Goal: Task Accomplishment & Management: Complete application form

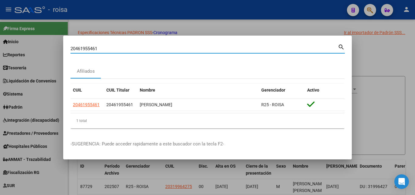
drag, startPoint x: 138, startPoint y: 50, endPoint x: 5, endPoint y: 47, distance: 133.0
click at [5, 47] on div "20461955461 Buscar (apellido, dni, cuil, nro traspaso, cuit, obra social) searc…" at bounding box center [207, 97] width 415 height 195
paste input "7349069283"
type input "27349069283"
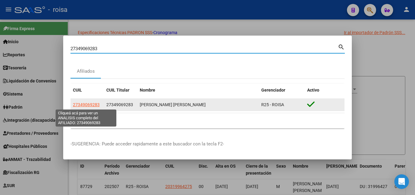
click at [85, 104] on span "27349069283" at bounding box center [86, 104] width 27 height 5
type textarea "27349069283"
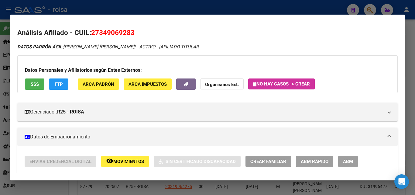
click at [313, 161] on span "ABM Rápido" at bounding box center [315, 160] width 28 height 5
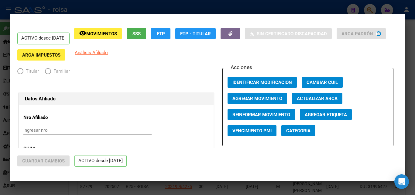
radio input "true"
type input "30-59994482-2"
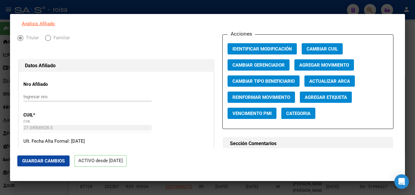
scroll to position [30, 0]
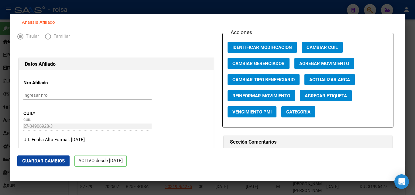
click at [339, 66] on span "Agregar Movimiento" at bounding box center [324, 63] width 50 height 5
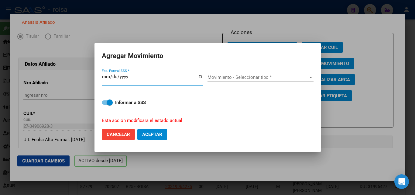
click at [229, 76] on span "Movimiento - Seleccionar tipo *" at bounding box center [257, 76] width 100 height 5
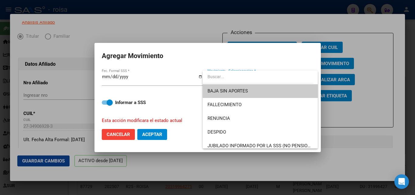
drag, startPoint x: 124, startPoint y: 76, endPoint x: 97, endPoint y: 73, distance: 27.1
click at [97, 73] on div at bounding box center [207, 97] width 415 height 195
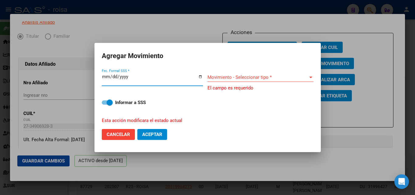
drag, startPoint x: 126, startPoint y: 76, endPoint x: 90, endPoint y: 73, distance: 35.4
click at [90, 73] on div "27349069283 Buscar (apellido, dni, cuil, nro traspaso, cuit, obra social) searc…" at bounding box center [207, 97] width 415 height 195
click at [104, 76] on input "[DATE]" at bounding box center [152, 79] width 101 height 10
type input "[DATE]"
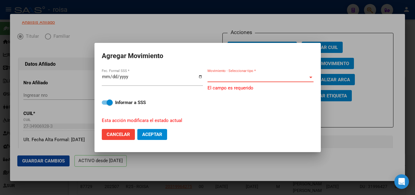
click at [249, 79] on span "Movimiento - Seleccionar tipo *" at bounding box center [257, 76] width 100 height 5
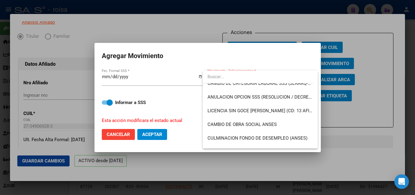
scroll to position [115, 0]
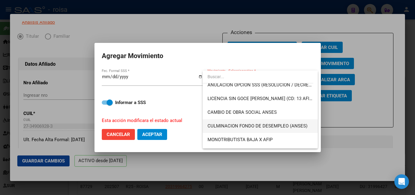
click at [304, 127] on span "CULMINACION FONDO DE DESEMPLEO (ANSES)" at bounding box center [257, 125] width 100 height 5
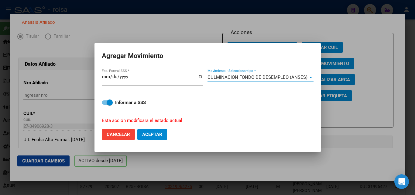
click at [142, 135] on span "Aceptar" at bounding box center [152, 133] width 20 height 5
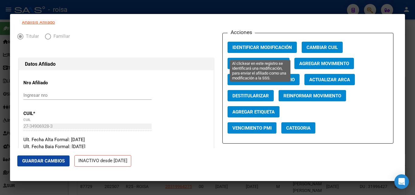
scroll to position [0, 0]
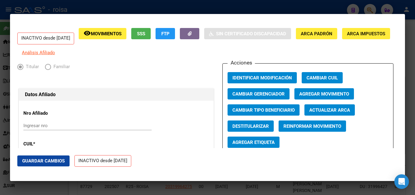
click at [187, 10] on div at bounding box center [207, 97] width 415 height 195
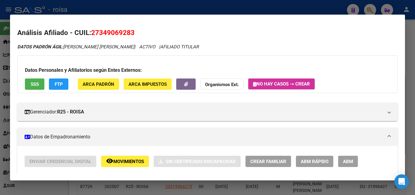
click at [320, 6] on div at bounding box center [207, 97] width 415 height 195
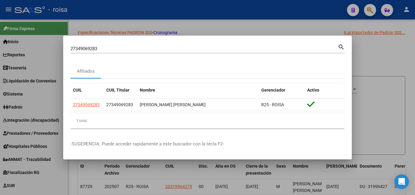
drag, startPoint x: 247, startPoint y: 52, endPoint x: 130, endPoint y: 49, distance: 117.2
click at [130, 49] on div "27349069283 Buscar (apellido, dni, [PERSON_NAME], [PERSON_NAME], cuit, obra soc…" at bounding box center [203, 48] width 267 height 9
drag, startPoint x: 130, startPoint y: 49, endPoint x: 3, endPoint y: 46, distance: 126.9
click at [3, 46] on div "27349069283 Buscar (apellido, dni, cuil, nro traspaso, cuit, obra social) searc…" at bounding box center [207, 97] width 415 height 195
paste input "174997476"
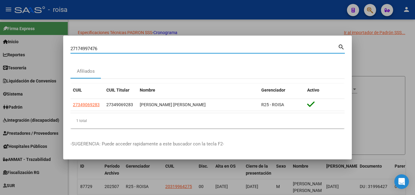
type input "27174997476"
click at [338, 45] on mat-icon "search" at bounding box center [341, 46] width 7 height 7
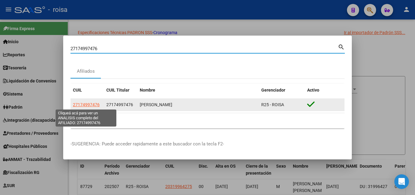
click at [91, 103] on span "27174997476" at bounding box center [86, 104] width 27 height 5
type textarea "27174997476"
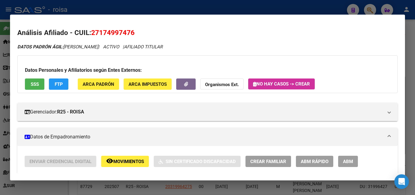
scroll to position [30, 0]
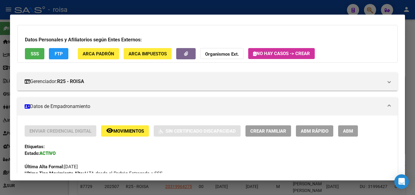
click at [321, 128] on span "ABM Rápido" at bounding box center [315, 130] width 28 height 5
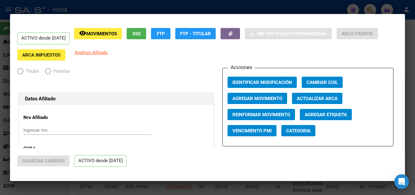
radio input "true"
type input "20-14151984-1"
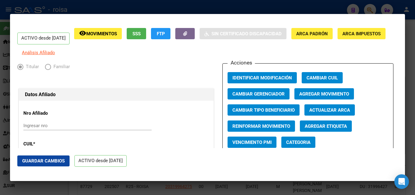
click at [320, 97] on span "Agregar Movimiento" at bounding box center [324, 93] width 50 height 5
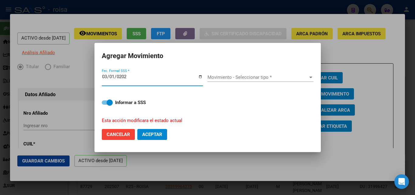
type input "[DATE]"
click at [237, 76] on span "Movimiento - Seleccionar tipo *" at bounding box center [257, 76] width 100 height 5
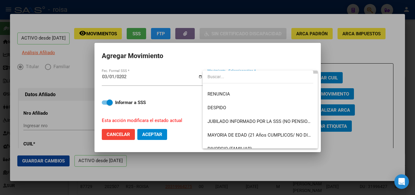
scroll to position [36, 0]
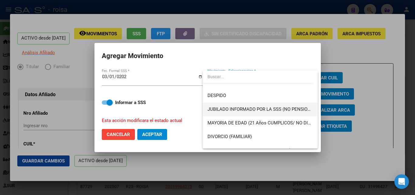
click at [248, 106] on span "JUBILADO INFORMADO POR LA SSS (NO PENSIONADO)" at bounding box center [259, 109] width 105 height 14
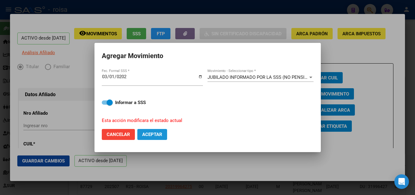
click at [146, 131] on span "Aceptar" at bounding box center [152, 133] width 20 height 5
checkbox input "false"
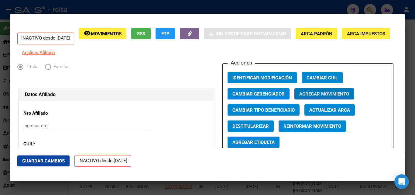
click at [97, 0] on div at bounding box center [207, 97] width 415 height 195
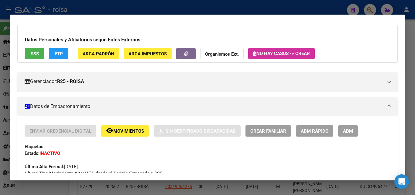
click at [369, 8] on div at bounding box center [207, 97] width 415 height 195
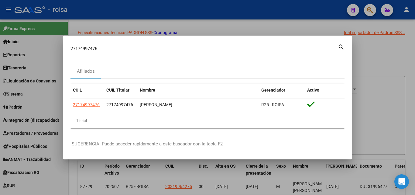
drag, startPoint x: 76, startPoint y: 35, endPoint x: 0, endPoint y: 24, distance: 76.7
click at [0, 25] on div "27174997476 Buscar (apellido, dni, cuil, nro traspaso, cuit, obra social) searc…" at bounding box center [207, 97] width 415 height 195
drag, startPoint x: 136, startPoint y: 48, endPoint x: 0, endPoint y: 32, distance: 137.0
click at [0, 32] on div "27174997476 Buscar (apellido, dni, cuil, nro traspaso, cuit, obra social) searc…" at bounding box center [207, 97] width 415 height 195
paste input "923357195"
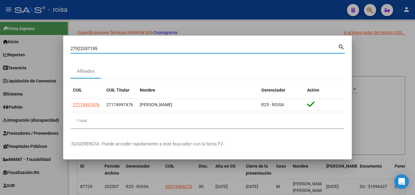
type input "27923357195"
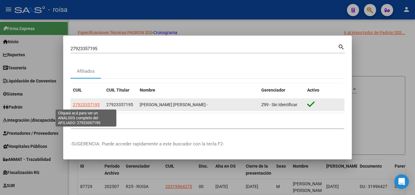
click at [83, 102] on span "27923357195" at bounding box center [86, 104] width 27 height 5
type textarea "27923357195"
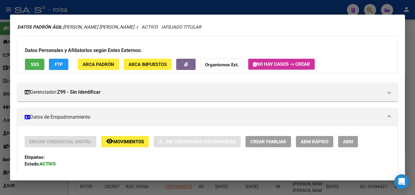
scroll to position [30, 0]
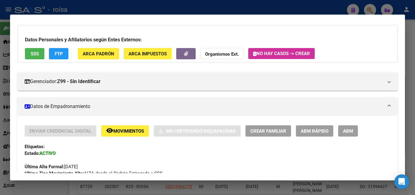
click at [315, 129] on span "ABM Rápido" at bounding box center [315, 130] width 28 height 5
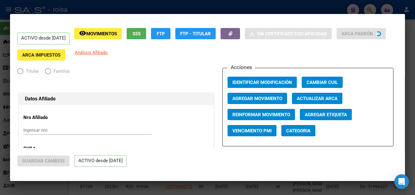
radio input "true"
type input "30-70965398-5"
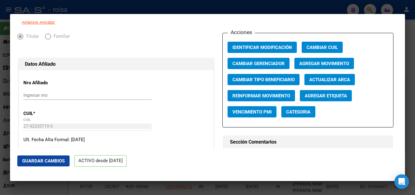
click at [314, 66] on span "Agregar Movimiento" at bounding box center [324, 63] width 50 height 5
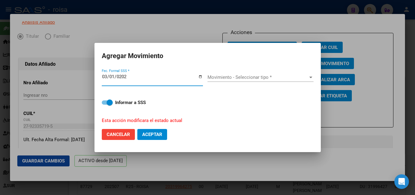
type input "[DATE]"
click at [286, 75] on span "Movimiento - Seleccionar tipo *" at bounding box center [257, 76] width 100 height 5
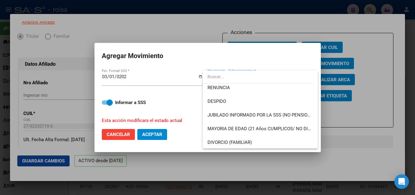
scroll to position [38, 0]
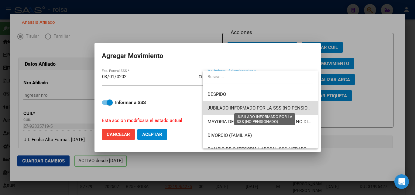
click at [297, 107] on span "JUBILADO INFORMADO POR LA SSS (NO PENSIONADO)" at bounding box center [264, 107] width 114 height 5
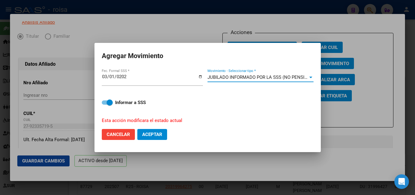
click at [157, 136] on span "Aceptar" at bounding box center [152, 133] width 20 height 5
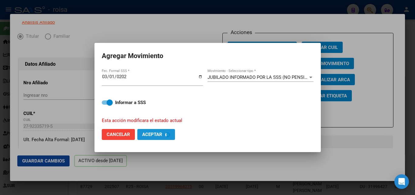
checkbox input "false"
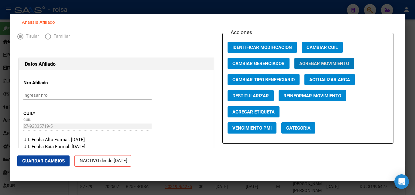
scroll to position [0, 0]
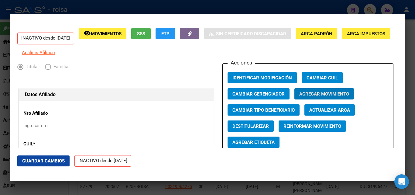
click at [264, 10] on div at bounding box center [207, 97] width 415 height 195
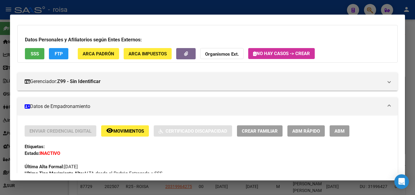
click at [368, 12] on div at bounding box center [207, 97] width 415 height 195
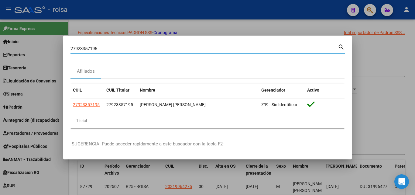
drag, startPoint x: 158, startPoint y: 50, endPoint x: 36, endPoint y: 50, distance: 121.7
click at [1, 50] on div "27923357195 Buscar (apellido, dni, cuil, nro traspaso, cuit, obra social) searc…" at bounding box center [207, 97] width 415 height 195
paste input "0455763003"
type input "20455763003"
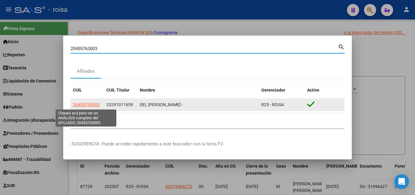
click at [88, 104] on span "20455763003" at bounding box center [86, 104] width 27 height 5
type textarea "20455763003"
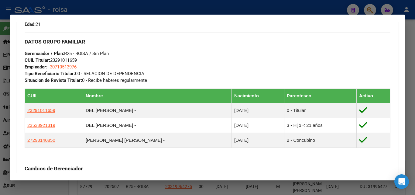
scroll to position [243, 0]
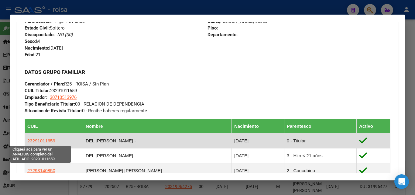
drag, startPoint x: 55, startPoint y: 139, endPoint x: 26, endPoint y: 139, distance: 28.5
click at [26, 139] on td "23291011659" at bounding box center [54, 140] width 58 height 15
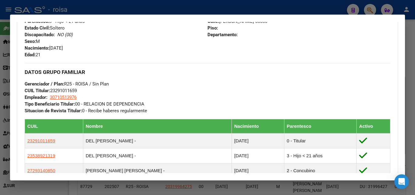
copy span "23291011659"
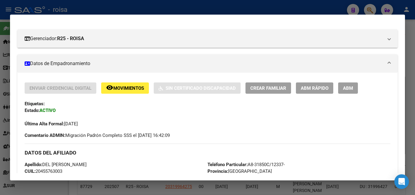
scroll to position [61, 0]
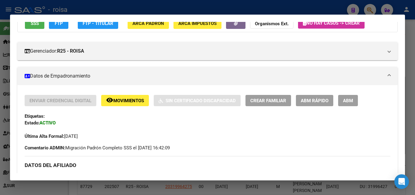
click at [84, 7] on div at bounding box center [207, 97] width 415 height 195
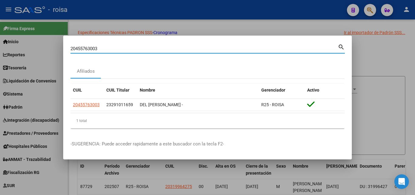
drag, startPoint x: 107, startPoint y: 51, endPoint x: 27, endPoint y: 42, distance: 80.9
click at [27, 42] on div "20455763003 Buscar (apellido, dni, cuil, nro traspaso, cuit, obra social) searc…" at bounding box center [207, 97] width 415 height 195
paste input "288562009"
type input "20288562009"
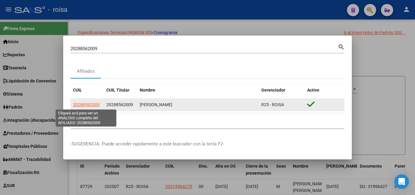
click at [94, 102] on span "20288562009" at bounding box center [86, 104] width 27 height 5
type textarea "20288562009"
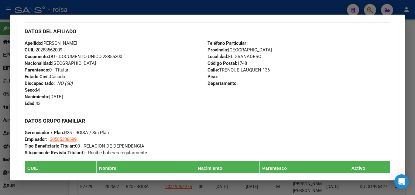
scroll to position [121, 0]
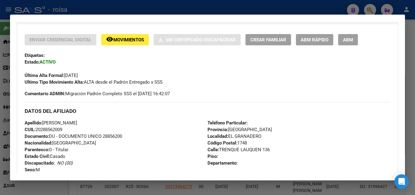
click at [316, 40] on span "ABM Rápido" at bounding box center [315, 39] width 28 height 5
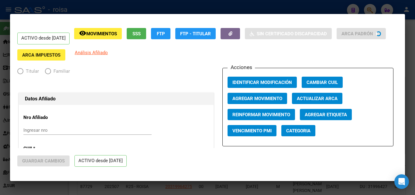
radio input "true"
type input "30-58530869-9"
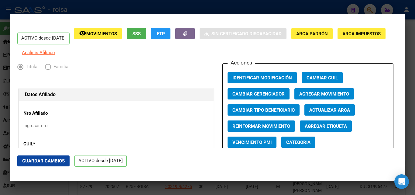
click at [329, 97] on span "Agregar Movimiento" at bounding box center [324, 93] width 50 height 5
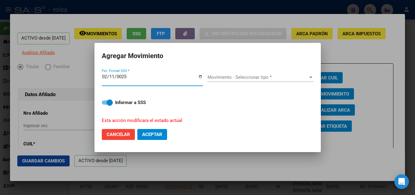
click at [127, 75] on input "0025-02-11" at bounding box center [152, 79] width 101 height 10
drag, startPoint x: 128, startPoint y: 77, endPoint x: 122, endPoint y: 77, distance: 6.1
click at [122, 77] on input "0025-02-11" at bounding box center [152, 79] width 101 height 10
click at [118, 76] on input "0025-02-11" at bounding box center [152, 79] width 101 height 10
type input "[DATE]"
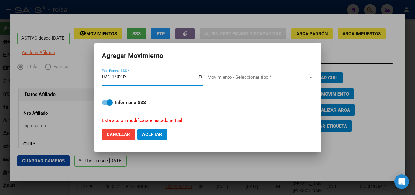
click at [241, 77] on span "Movimiento - Seleccionar tipo *" at bounding box center [257, 76] width 100 height 5
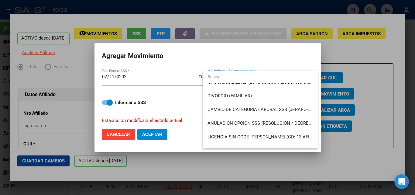
scroll to position [47, 0]
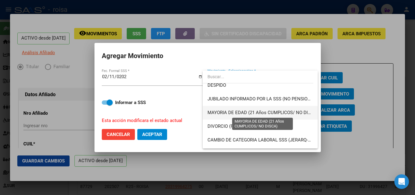
click at [282, 113] on span "MAYORIA DE EDAD (21 Años CUMPLICOS/ NO DISCA)" at bounding box center [262, 112] width 110 height 5
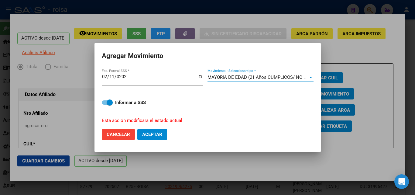
click at [149, 131] on span "Aceptar" at bounding box center [152, 133] width 20 height 5
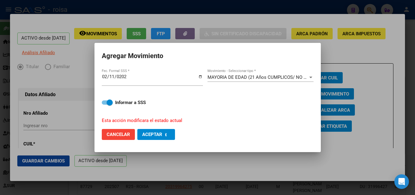
checkbox input "false"
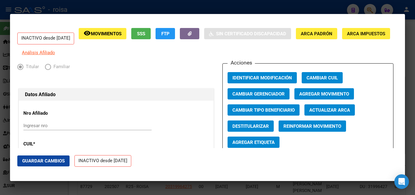
click at [273, 10] on div at bounding box center [207, 97] width 415 height 195
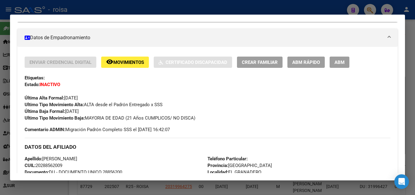
scroll to position [121, 0]
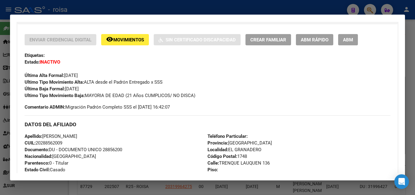
click at [371, 8] on div at bounding box center [207, 97] width 415 height 195
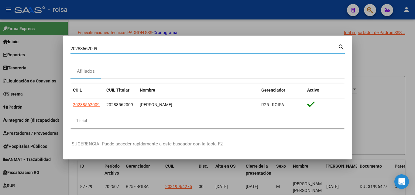
drag, startPoint x: 175, startPoint y: 47, endPoint x: 0, endPoint y: 42, distance: 175.5
click at [0, 42] on div "20288562009 Buscar (apellido, dni, cuil, [PERSON_NAME], cuit, obra social) sear…" at bounding box center [207, 97] width 415 height 195
paste input "330877086"
type input "23308770869"
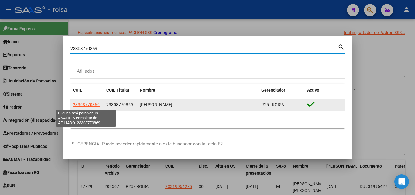
click at [93, 105] on span "23308770869" at bounding box center [86, 104] width 27 height 5
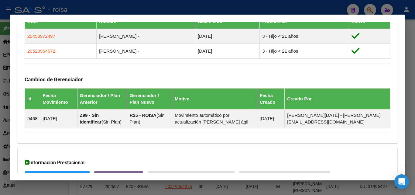
scroll to position [304, 0]
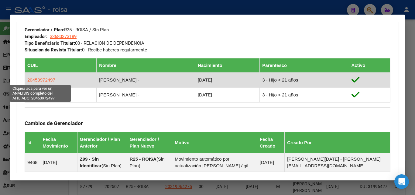
click at [38, 82] on span "20453972497" at bounding box center [41, 79] width 28 height 5
type textarea "20453972497"
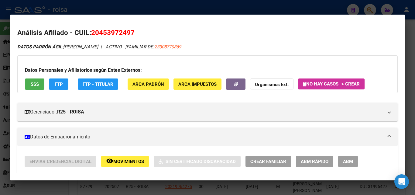
click at [313, 161] on span "ABM Rápido" at bounding box center [315, 160] width 28 height 5
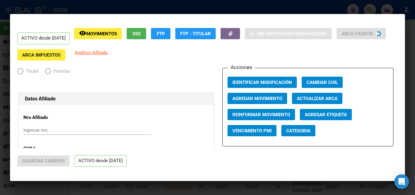
radio input "true"
type input "33-68037318-9"
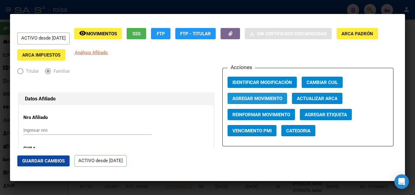
click at [269, 97] on span "Agregar Movimiento" at bounding box center [257, 98] width 50 height 5
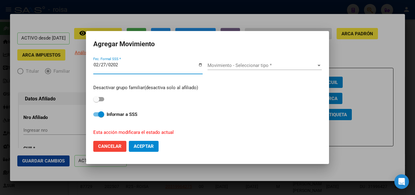
type input "[DATE]"
click at [100, 99] on span at bounding box center [98, 99] width 11 height 4
click at [96, 101] on input "checkbox" at bounding box center [96, 101] width 0 height 0
checkbox input "true"
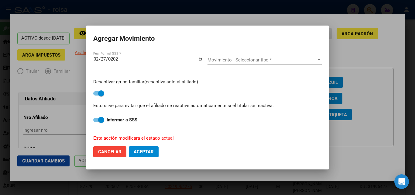
click at [235, 61] on span "Movimiento - Seleccionar tipo *" at bounding box center [261, 59] width 109 height 5
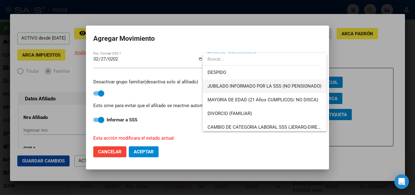
scroll to position [61, 0]
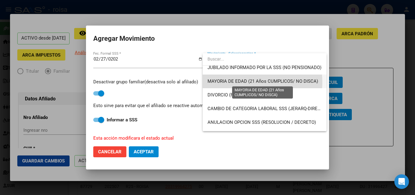
click at [253, 82] on span "MAYORIA DE EDAD (21 Años CUMPLICOS/ NO DISCA)" at bounding box center [262, 80] width 110 height 5
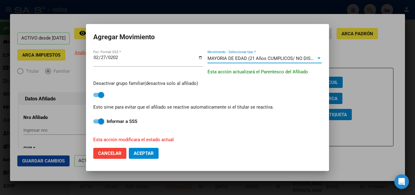
click at [147, 154] on span "Aceptar" at bounding box center [144, 152] width 20 height 5
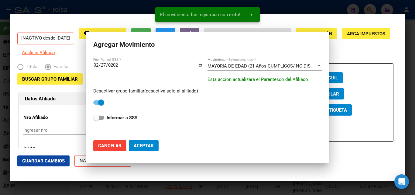
checkbox input "false"
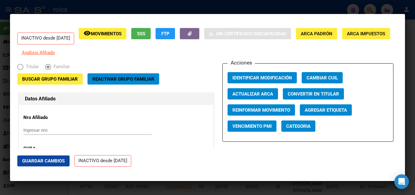
click at [206, 7] on div at bounding box center [207, 97] width 415 height 195
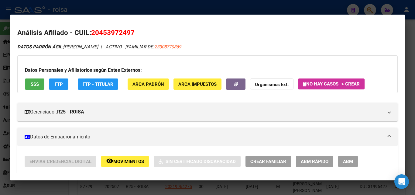
click at [323, 12] on div at bounding box center [207, 97] width 415 height 195
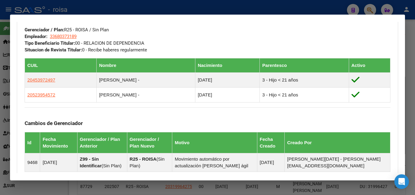
click at [371, 10] on div at bounding box center [207, 97] width 415 height 195
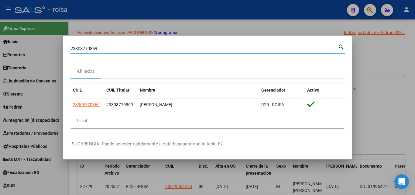
drag, startPoint x: 169, startPoint y: 51, endPoint x: 0, endPoint y: 36, distance: 169.4
click at [0, 36] on div "23308770869 Buscar (apellido, dni, cuil, nro traspaso, cuit, obra social) searc…" at bounding box center [207, 97] width 415 height 195
paste input "7-45625435-2"
type input "27456254352"
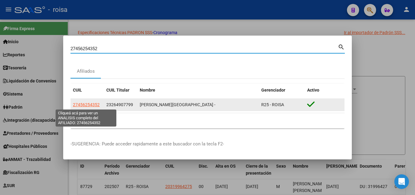
click at [95, 106] on span "27456254352" at bounding box center [86, 104] width 27 height 5
type textarea "27456254352"
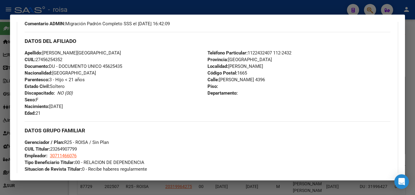
scroll to position [63, 0]
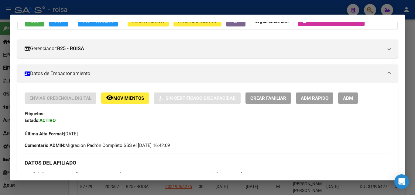
click at [343, 96] on span "ABM" at bounding box center [348, 97] width 10 height 5
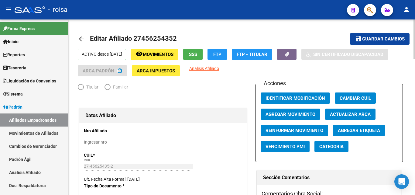
radio input "true"
type input "30-71146607-6"
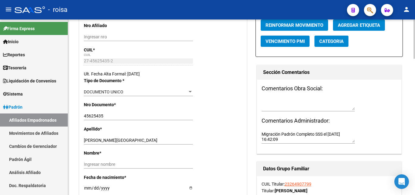
scroll to position [61, 0]
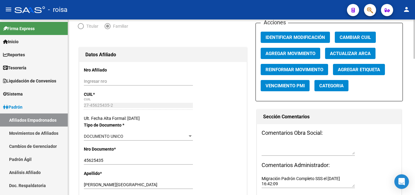
click at [285, 50] on button "Agregar Movimiento" at bounding box center [289, 53] width 59 height 11
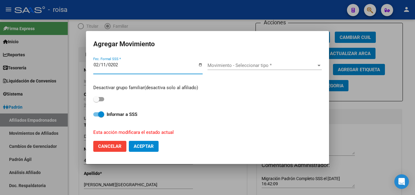
type input "[DATE]"
drag, startPoint x: 122, startPoint y: 64, endPoint x: 97, endPoint y: 65, distance: 25.5
click at [97, 65] on input "[DATE]" at bounding box center [147, 67] width 109 height 10
drag, startPoint x: 95, startPoint y: 64, endPoint x: 146, endPoint y: 63, distance: 51.6
click at [146, 63] on input "[DATE]" at bounding box center [147, 67] width 109 height 10
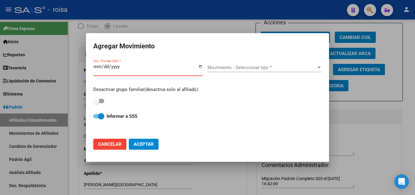
type input "[DATE]"
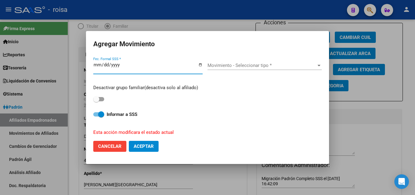
click at [232, 65] on span "Movimiento - Seleccionar tipo *" at bounding box center [261, 65] width 109 height 5
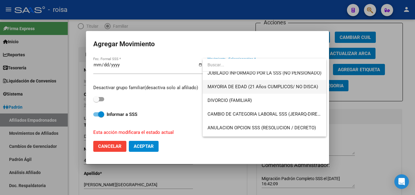
click at [287, 90] on span "MAYORIA DE EDAD (21 Años CUMPLICOS/ NO DISCA)" at bounding box center [264, 87] width 114 height 14
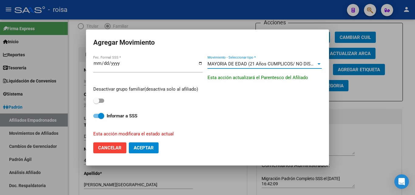
click at [100, 101] on span at bounding box center [98, 100] width 11 height 4
click at [96, 103] on input "checkbox" at bounding box center [96, 103] width 0 height 0
checkbox input "true"
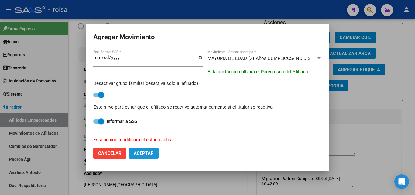
click at [144, 154] on span "Aceptar" at bounding box center [144, 152] width 20 height 5
checkbox input "false"
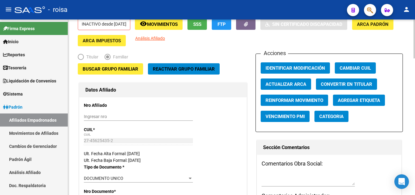
scroll to position [0, 0]
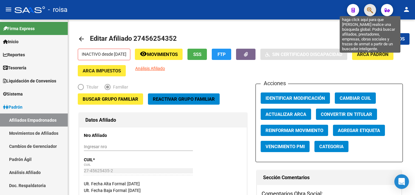
click at [369, 12] on icon "button" at bounding box center [370, 10] width 6 height 7
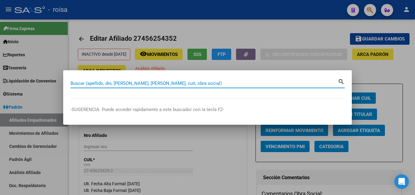
paste input "20295221942"
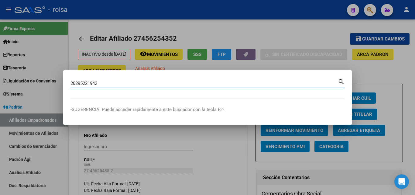
type input "20295221942"
click at [340, 81] on mat-icon "search" at bounding box center [341, 80] width 7 height 7
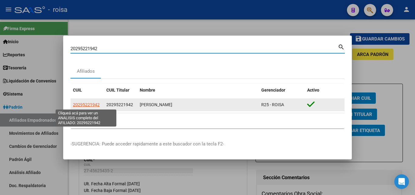
click at [87, 104] on span "20295221942" at bounding box center [86, 104] width 27 height 5
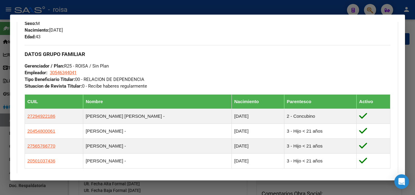
scroll to position [273, 0]
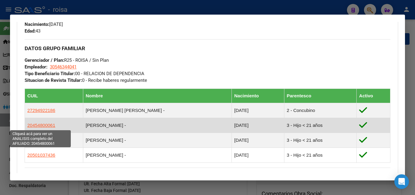
click at [29, 125] on span "20454800061" at bounding box center [41, 124] width 28 height 5
type textarea "20454800061"
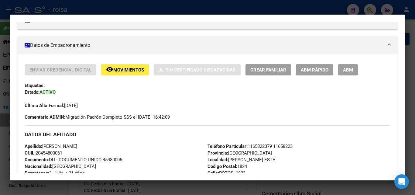
scroll to position [91, 0]
click at [316, 72] on span "ABM Rápido" at bounding box center [315, 69] width 28 height 5
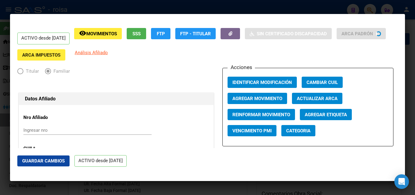
radio input "true"
type input "30-54634404-1"
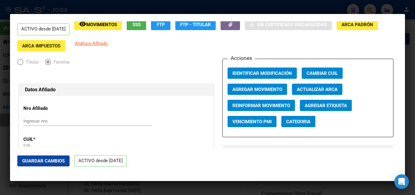
scroll to position [0, 0]
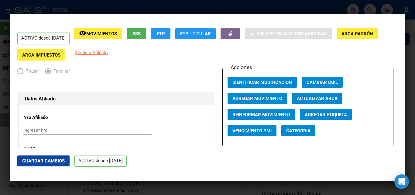
click at [257, 99] on span "Agregar Movimiento" at bounding box center [257, 98] width 50 height 5
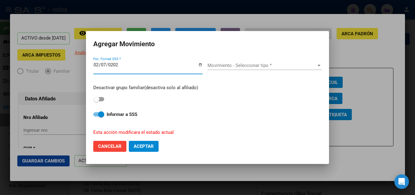
type input "[DATE]"
click at [228, 69] on div "Movimiento - Seleccionar tipo * Movimiento - Seleccionar tipo *" at bounding box center [264, 65] width 114 height 9
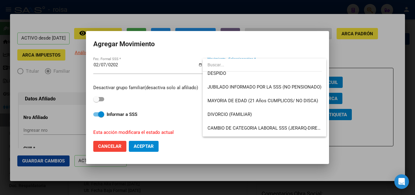
scroll to position [16, 0]
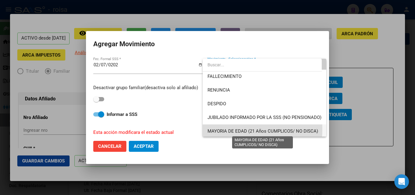
click at [230, 129] on span "MAYORIA DE EDAD (21 Años CUMPLICOS/ NO DISCA)" at bounding box center [262, 130] width 110 height 5
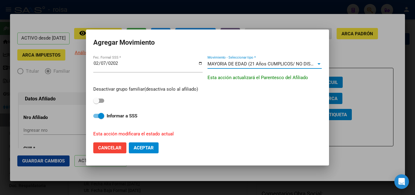
click at [97, 98] on span at bounding box center [96, 100] width 6 height 6
click at [96, 103] on input "checkbox" at bounding box center [96, 103] width 0 height 0
checkbox input "true"
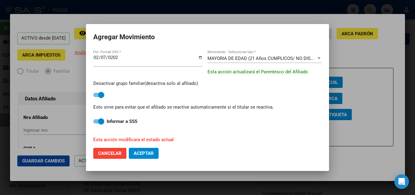
click at [139, 152] on span "Aceptar" at bounding box center [144, 152] width 20 height 5
checkbox input "false"
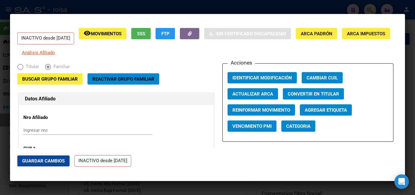
click at [70, 8] on div at bounding box center [207, 97] width 415 height 195
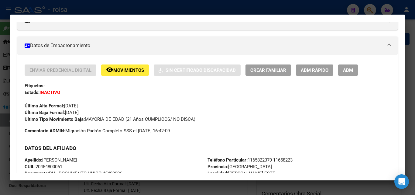
click at [205, 10] on div at bounding box center [207, 97] width 415 height 195
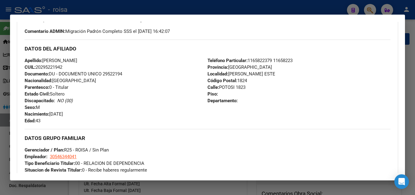
scroll to position [152, 0]
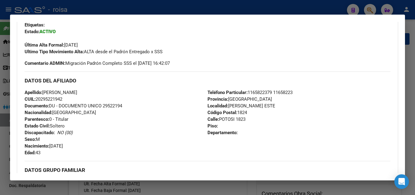
click at [367, 6] on div at bounding box center [207, 97] width 415 height 195
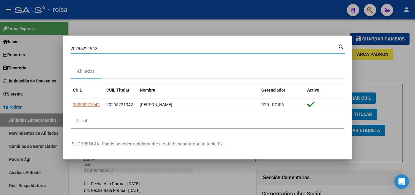
drag, startPoint x: 234, startPoint y: 50, endPoint x: 32, endPoint y: 34, distance: 203.1
click at [20, 33] on div "20295221942 Buscar (apellido, dni, cuil, nro traspaso, cuit, obra social) searc…" at bounding box center [207, 97] width 415 height 195
paste input "7-45567566-4"
type input "27455675664"
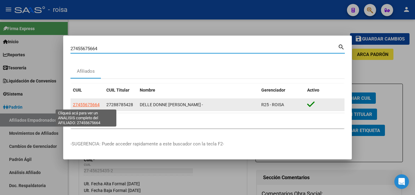
click at [95, 105] on span "27455675664" at bounding box center [86, 104] width 27 height 5
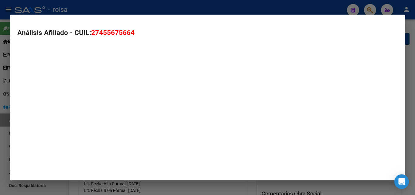
type textarea "27455675664"
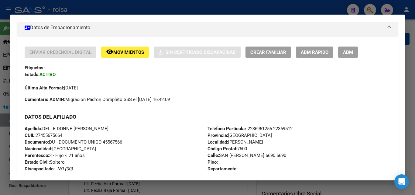
scroll to position [18, 0]
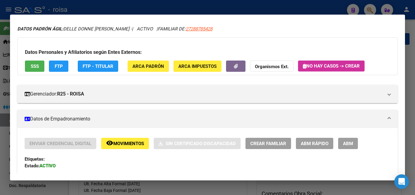
click at [312, 141] on span "ABM Rápido" at bounding box center [315, 143] width 28 height 5
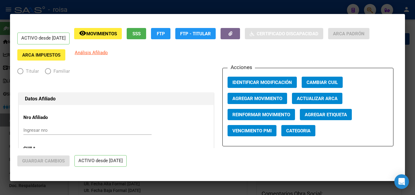
radio input "true"
type input "30-54586859-4"
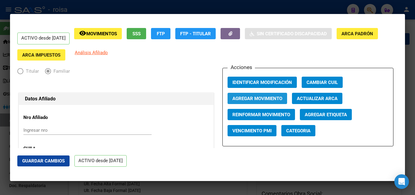
click at [267, 99] on span "Agregar Movimiento" at bounding box center [257, 98] width 50 height 5
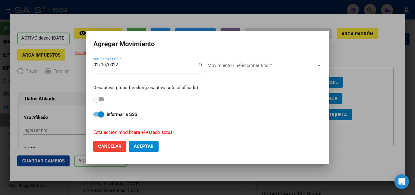
type input "0225-02-10"
type input "[DATE]"
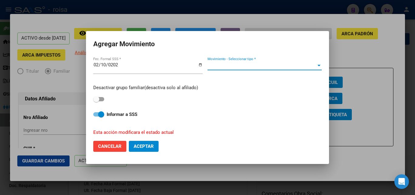
click at [222, 64] on span "Movimiento - Seleccionar tipo *" at bounding box center [261, 65] width 109 height 5
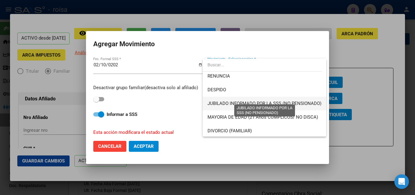
scroll to position [61, 0]
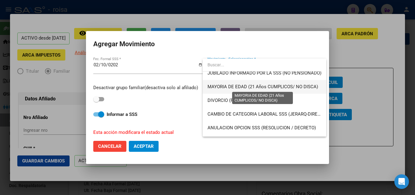
click at [246, 85] on span "MAYORIA DE EDAD (21 Años CUMPLICOS/ NO DISCA)" at bounding box center [262, 86] width 110 height 5
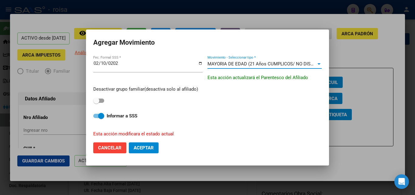
click at [101, 101] on span at bounding box center [98, 100] width 11 height 4
click at [96, 103] on input "checkbox" at bounding box center [96, 103] width 0 height 0
checkbox input "true"
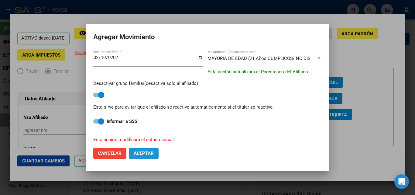
click at [147, 154] on span "Aceptar" at bounding box center [144, 152] width 20 height 5
checkbox input "false"
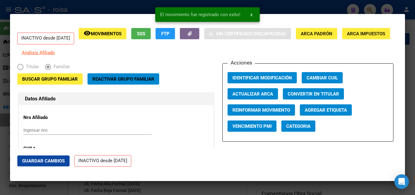
click at [43, 6] on div at bounding box center [207, 97] width 415 height 195
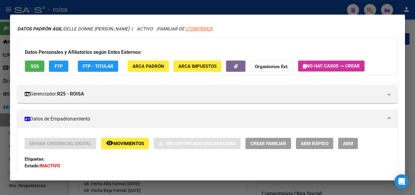
click at [252, 6] on div at bounding box center [207, 97] width 415 height 195
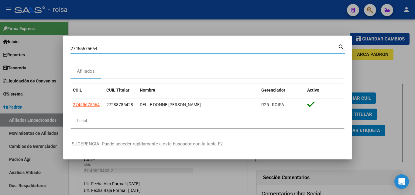
drag, startPoint x: 307, startPoint y: 47, endPoint x: 67, endPoint y: 44, distance: 240.4
click at [56, 44] on div "27455675664 Buscar (apellido, dni, cuil, nro traspaso, cuit, obra social) searc…" at bounding box center [207, 97] width 415 height 195
paste input "282955070"
type input "27282955070"
click at [342, 47] on mat-icon "search" at bounding box center [341, 46] width 7 height 7
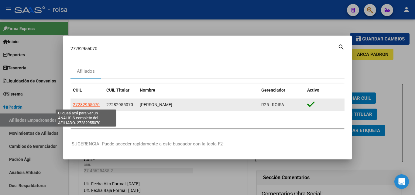
click at [89, 104] on span "27282955070" at bounding box center [86, 104] width 27 height 5
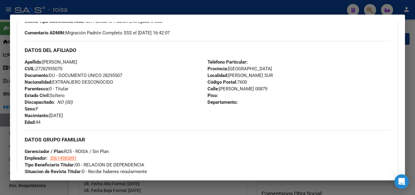
scroll to position [304, 0]
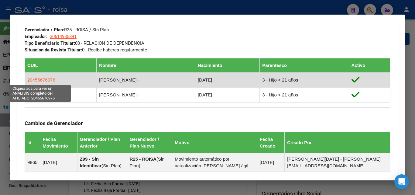
click at [42, 80] on span "20455676976" at bounding box center [41, 79] width 28 height 5
type textarea "20455676976"
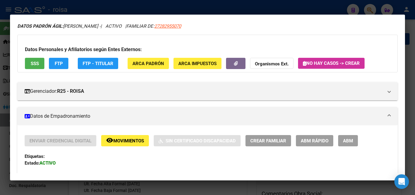
scroll to position [30, 0]
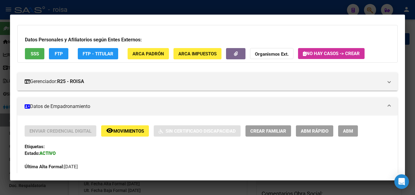
click at [315, 130] on span "ABM Rápido" at bounding box center [315, 130] width 28 height 5
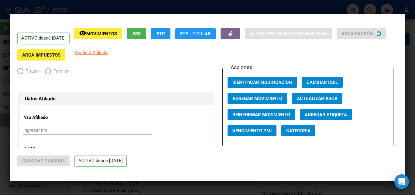
radio input "true"
type input "30-61498589-1"
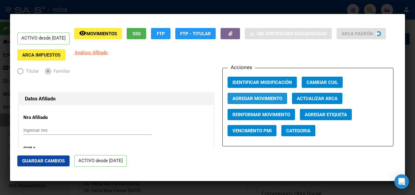
click at [277, 97] on span "Agregar Movimiento" at bounding box center [257, 98] width 50 height 5
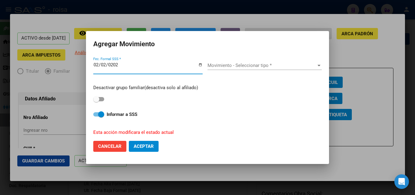
type input "[DATE]"
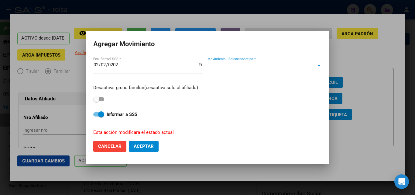
click at [269, 65] on span "Movimiento - Seleccionar tipo *" at bounding box center [261, 65] width 109 height 5
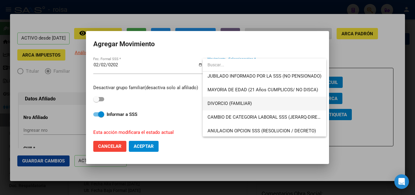
scroll to position [61, 0]
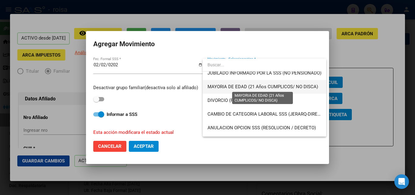
click at [284, 88] on span "MAYORIA DE EDAD (21 Años CUMPLICOS/ NO DISCA)" at bounding box center [262, 86] width 110 height 5
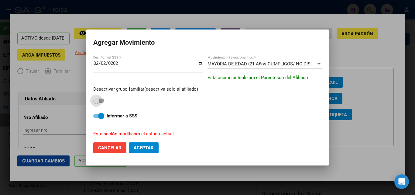
click at [101, 102] on span at bounding box center [98, 100] width 11 height 4
click at [96, 103] on input "checkbox" at bounding box center [96, 103] width 0 height 0
checkbox input "true"
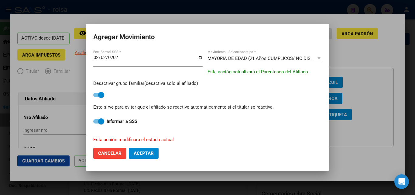
click at [145, 154] on span "Aceptar" at bounding box center [144, 152] width 20 height 5
checkbox input "false"
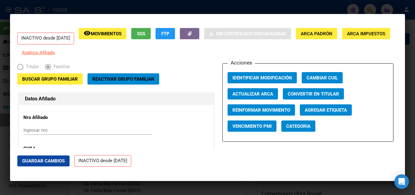
click at [167, 15] on mat-dialog-container "INACTIVO desde [DATE] remove_red_eye Movimientos SSS FTP Sin Certificado Discap…" at bounding box center [207, 97] width 395 height 167
click at [196, 12] on div at bounding box center [207, 97] width 415 height 195
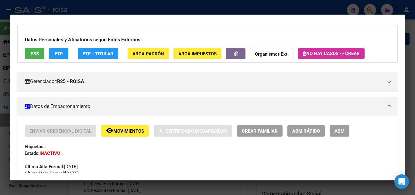
drag, startPoint x: 287, startPoint y: 9, endPoint x: 292, endPoint y: 9, distance: 5.5
click at [287, 9] on div at bounding box center [207, 97] width 415 height 195
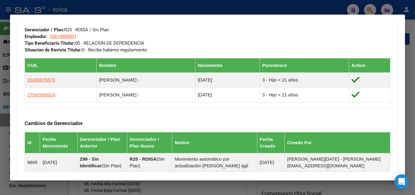
click at [296, 11] on div at bounding box center [207, 97] width 415 height 195
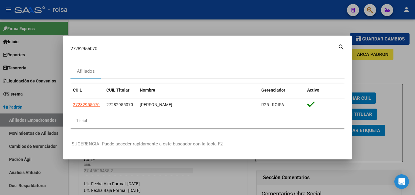
drag, startPoint x: 135, startPoint y: 51, endPoint x: 22, endPoint y: 40, distance: 113.4
click at [3, 41] on div "27282955070 Buscar (apellido, dni, cuil, nro traspaso, cuit, obra social) searc…" at bounding box center [207, 97] width 415 height 195
paste input "17537687"
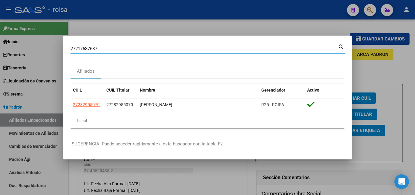
type input "27217537687"
click at [344, 49] on mat-icon "search" at bounding box center [341, 46] width 7 height 7
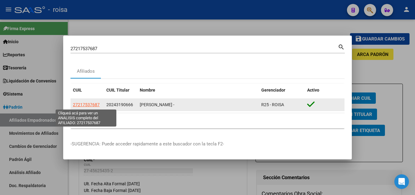
click at [91, 107] on span "27217537687" at bounding box center [86, 104] width 27 height 5
type textarea "27217537687"
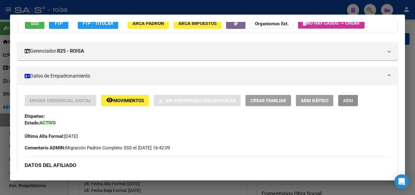
click at [346, 100] on span "ABM" at bounding box center [348, 100] width 10 height 5
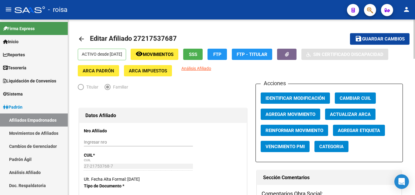
click at [168, 85] on div "Titular Familiar" at bounding box center [163, 88] width 170 height 10
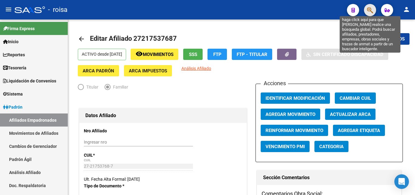
click at [369, 10] on icon "button" at bounding box center [370, 10] width 6 height 7
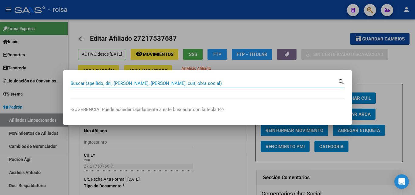
paste input "50028785165"
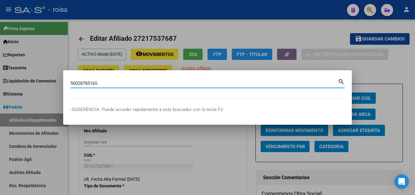
click at [339, 80] on mat-icon "search" at bounding box center [341, 80] width 7 height 7
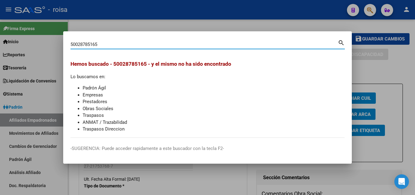
drag, startPoint x: 78, startPoint y: 44, endPoint x: 59, endPoint y: 44, distance: 18.8
click at [59, 44] on div "50028785165 Buscar (apellido, dni, cuil, nro traspaso, cuit, obra social) searc…" at bounding box center [207, 97] width 415 height 195
type input "28785165"
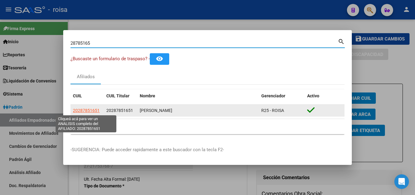
click at [96, 110] on span "20287851651" at bounding box center [86, 110] width 27 height 5
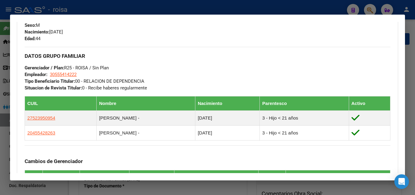
scroll to position [304, 0]
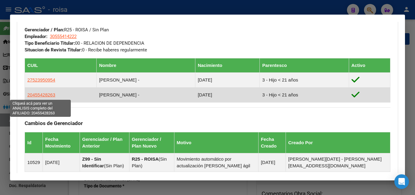
click at [37, 94] on span "20455428263" at bounding box center [41, 94] width 28 height 5
type textarea "20455428263"
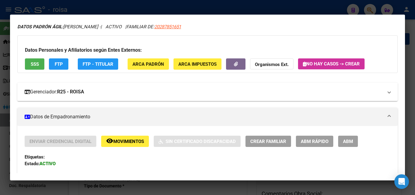
scroll to position [30, 0]
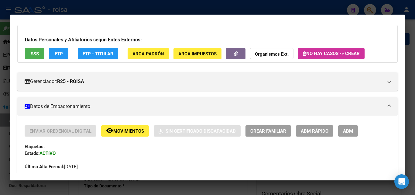
click at [322, 133] on span "ABM Rápido" at bounding box center [315, 130] width 28 height 5
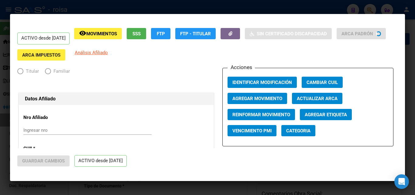
radio input "true"
type input "30-55541422-2"
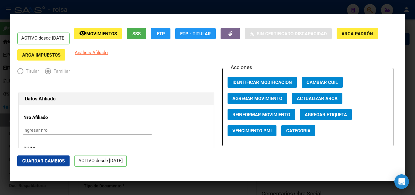
click at [257, 98] on span "Agregar Movimiento" at bounding box center [257, 98] width 50 height 5
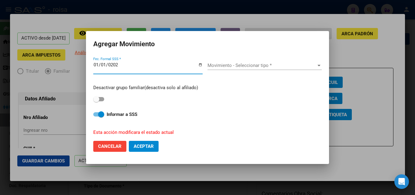
type input "[DATE]"
click at [97, 102] on span at bounding box center [96, 99] width 6 height 6
click at [96, 101] on input "checkbox" at bounding box center [96, 101] width 0 height 0
checkbox input "true"
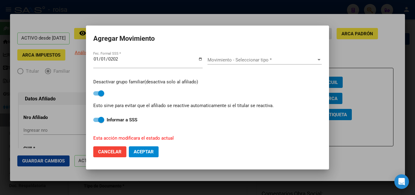
click at [272, 60] on span "Movimiento - Seleccionar tipo *" at bounding box center [261, 59] width 109 height 5
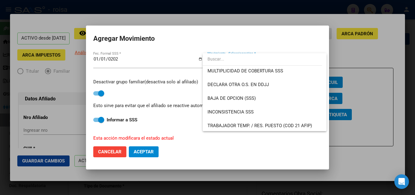
scroll to position [223, 0]
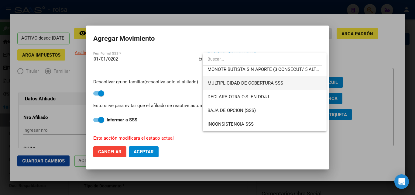
click at [287, 80] on span "MULTIPLICIDAD DE COBERTURA SSS" at bounding box center [264, 83] width 114 height 14
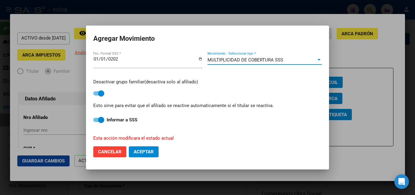
click at [141, 147] on button "Aceptar" at bounding box center [144, 151] width 30 height 11
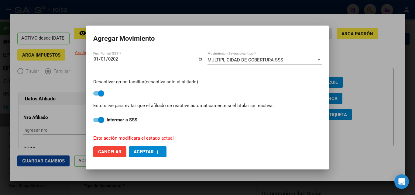
checkbox input "false"
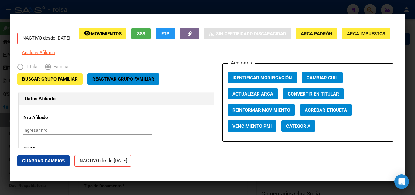
click at [353, 55] on div "INACTIVO desde [DATE] remove_red_eye Movimientos SSS FTP Sin Certificado Discap…" at bounding box center [207, 42] width 380 height 28
click at [150, 9] on div at bounding box center [207, 97] width 415 height 195
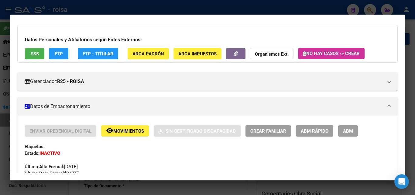
click at [410, 83] on div at bounding box center [207, 97] width 415 height 195
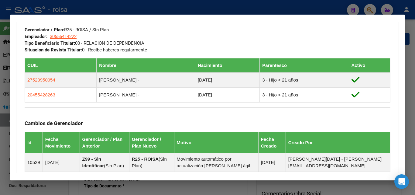
click at [321, 8] on div at bounding box center [207, 97] width 415 height 195
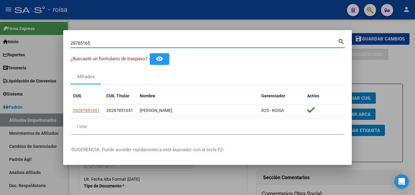
drag, startPoint x: 199, startPoint y: 43, endPoint x: 0, endPoint y: 32, distance: 198.8
click at [0, 32] on div "28785165 Buscar (apellido, dni, cuil, nro traspaso, cuit, obra social) search ¿…" at bounding box center [207, 97] width 415 height 195
paste input "0-34917598-4"
type input "20349175984"
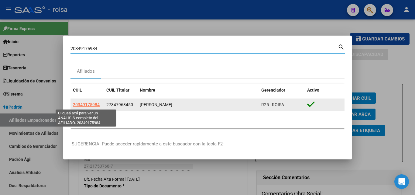
click at [97, 105] on span "20349175984" at bounding box center [86, 104] width 27 height 5
type textarea "20349175984"
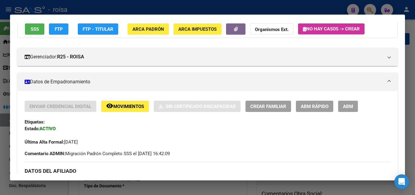
scroll to position [0, 0]
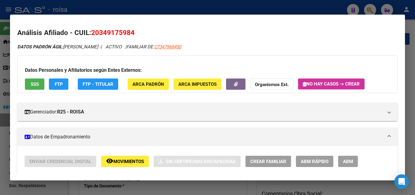
click at [153, 24] on mat-dialog-content "Análisis Afiliado - CUIL: 20349175984 DATOS PADRÓN ÁGIL: [PERSON_NAME] - | ACTI…" at bounding box center [207, 97] width 395 height 151
click at [152, 7] on div at bounding box center [207, 97] width 415 height 195
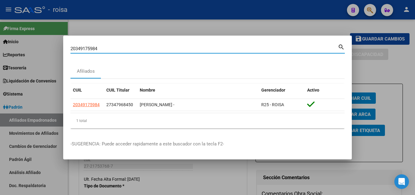
drag, startPoint x: 286, startPoint y: 48, endPoint x: 0, endPoint y: 49, distance: 285.9
click at [0, 49] on div "20349175984 Buscar (apellido, dni, cuil, nro traspaso, cuit, obra social) searc…" at bounding box center [207, 97] width 415 height 195
paste input "3227234849"
type input "23227234849"
click at [341, 47] on mat-icon "search" at bounding box center [341, 46] width 7 height 7
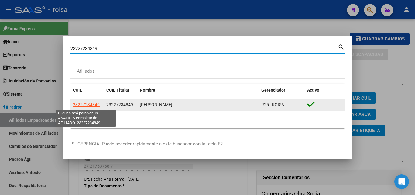
click at [92, 106] on span "23227234849" at bounding box center [86, 104] width 27 height 5
type textarea "23227234849"
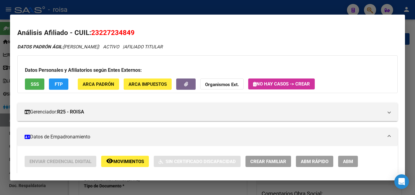
drag, startPoint x: 250, startPoint y: 50, endPoint x: 250, endPoint y: 60, distance: 10.0
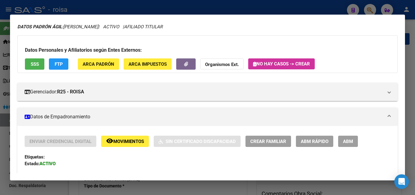
scroll to position [61, 0]
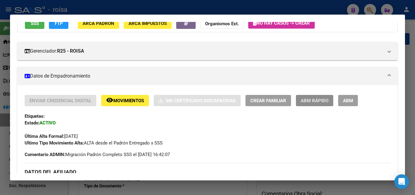
click at [312, 101] on span "ABM Rápido" at bounding box center [315, 100] width 28 height 5
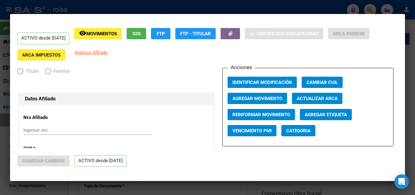
radio input "true"
type input "30-70718126-1"
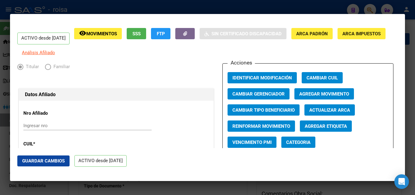
click at [320, 99] on button "Agregar Movimiento" at bounding box center [323, 93] width 59 height 11
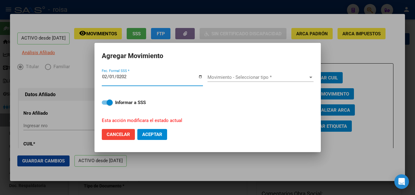
type input "[DATE]"
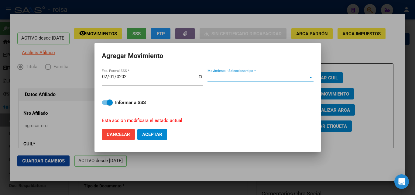
click at [223, 76] on span "Movimiento - Seleccionar tipo *" at bounding box center [257, 76] width 100 height 5
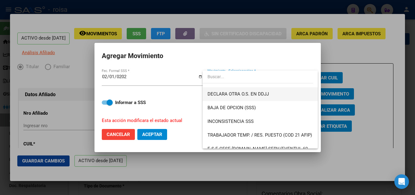
scroll to position [212, 0]
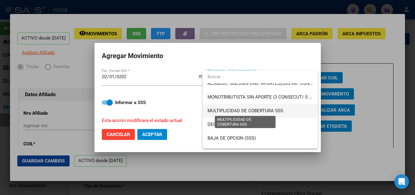
click at [270, 109] on span "MULTIPLICIDAD DE COBERTURA SSS" at bounding box center [245, 110] width 76 height 5
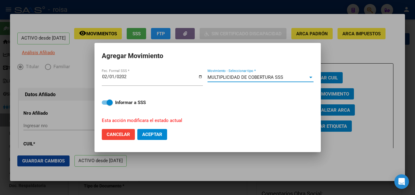
click at [144, 132] on span "Aceptar" at bounding box center [152, 133] width 20 height 5
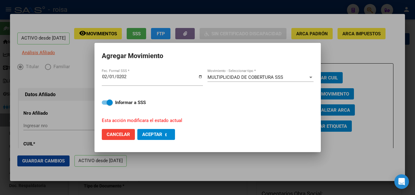
checkbox input "false"
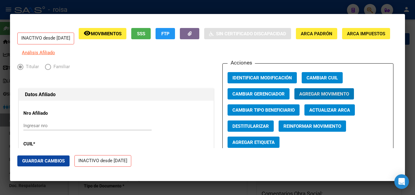
click at [186, 6] on div at bounding box center [207, 97] width 415 height 195
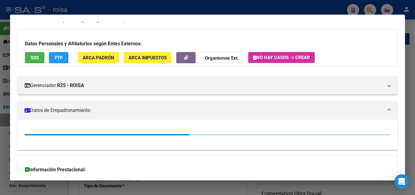
scroll to position [0, 0]
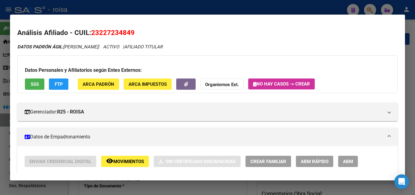
click at [304, 8] on div at bounding box center [207, 97] width 415 height 195
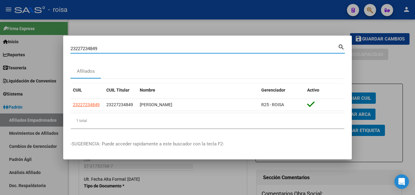
drag, startPoint x: 296, startPoint y: 47, endPoint x: 73, endPoint y: 43, distance: 222.2
click at [0, 43] on div "23227234849 Buscar (apellido, dni, cuil, nro traspaso, cuit, obra social) searc…" at bounding box center [207, 97] width 415 height 195
paste input "03561803"
type input "20356180349"
click at [340, 48] on mat-icon "search" at bounding box center [341, 46] width 7 height 7
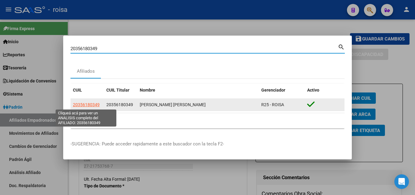
click at [85, 105] on span "20356180349" at bounding box center [86, 104] width 27 height 5
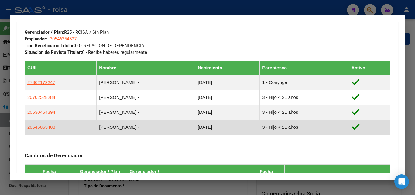
scroll to position [291, 0]
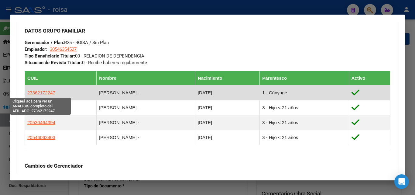
click at [43, 91] on span "27362172247" at bounding box center [41, 92] width 28 height 5
type textarea "27362172247"
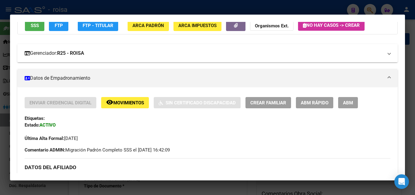
scroll to position [91, 0]
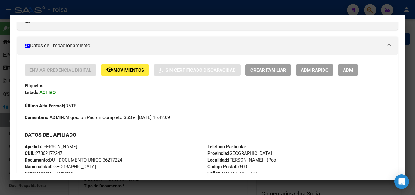
click at [317, 70] on span "ABM Rápido" at bounding box center [315, 69] width 28 height 5
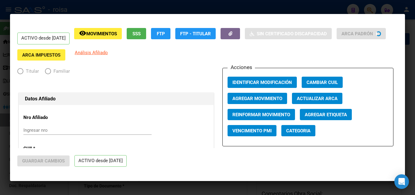
radio input "true"
type input "30-54635452-7"
click at [271, 96] on span "Agregar Movimiento" at bounding box center [257, 98] width 50 height 5
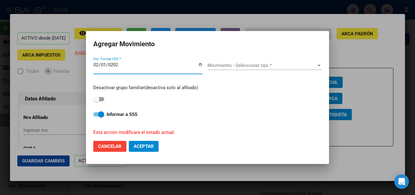
type input "[DATE]"
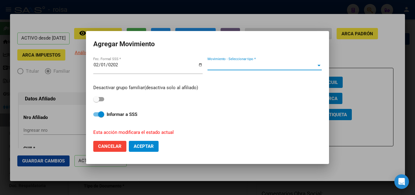
click at [224, 64] on span "Movimiento - Seleccionar tipo *" at bounding box center [261, 65] width 109 height 5
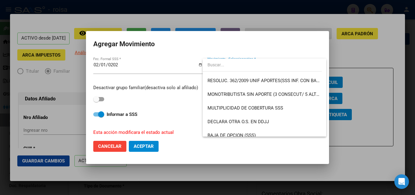
scroll to position [212, 0]
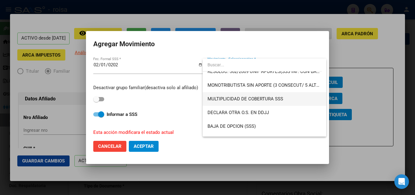
click at [248, 102] on span "MULTIPLICIDAD DE COBERTURA SSS" at bounding box center [264, 99] width 114 height 14
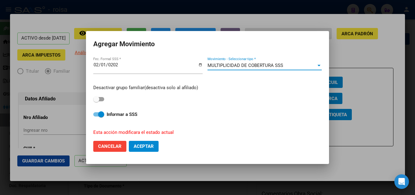
click at [139, 149] on button "Aceptar" at bounding box center [144, 146] width 30 height 11
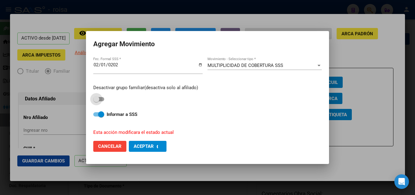
click at [99, 98] on span at bounding box center [96, 99] width 6 height 6
click at [96, 101] on input "checkbox" at bounding box center [96, 101] width 0 height 0
checkbox input "true"
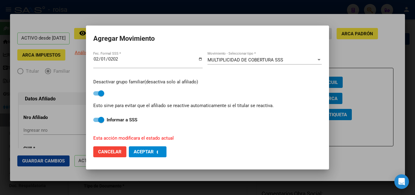
checkbox input "false"
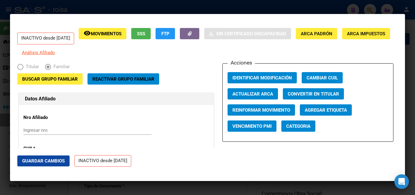
click at [41, 4] on div at bounding box center [207, 97] width 415 height 195
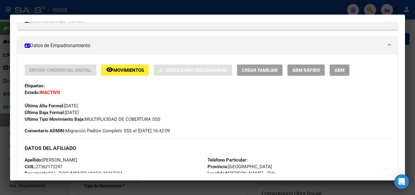
click at [371, 9] on div at bounding box center [207, 97] width 415 height 195
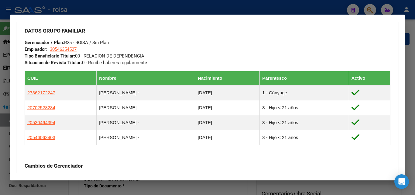
click at [369, 9] on div at bounding box center [207, 97] width 415 height 195
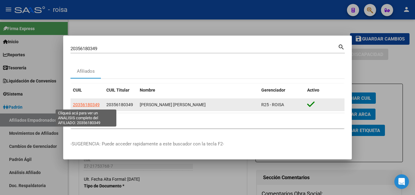
click at [89, 107] on span "20356180349" at bounding box center [86, 104] width 27 height 5
type textarea "20356180349"
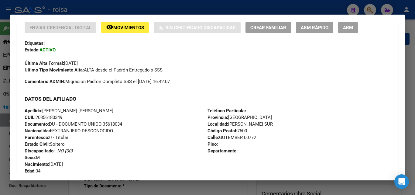
scroll to position [121, 0]
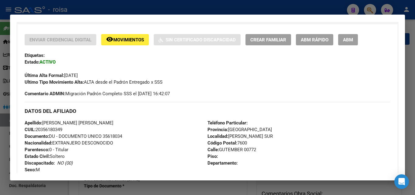
click at [322, 4] on div at bounding box center [207, 97] width 415 height 195
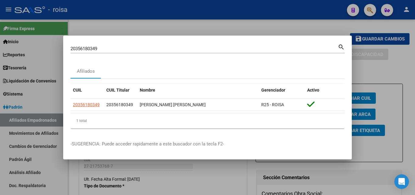
click at [275, 45] on div "20356180349 Buscar (apellido, dni, [PERSON_NAME], [PERSON_NAME], cuit, obra soc…" at bounding box center [203, 48] width 267 height 9
drag, startPoint x: 274, startPoint y: 51, endPoint x: 0, endPoint y: 25, distance: 275.3
click at [0, 25] on div "20356180349 Buscar (apellido, dni, cuil, nro traspaso, cuit, obra social) searc…" at bounding box center [207, 97] width 415 height 195
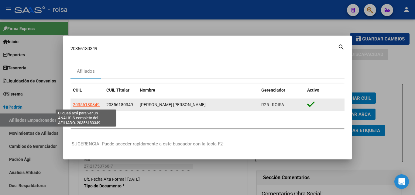
click at [96, 103] on span "20356180349" at bounding box center [86, 104] width 27 height 5
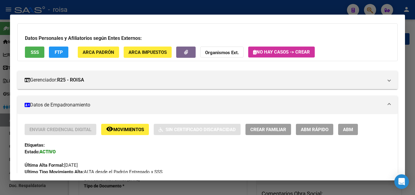
scroll to position [30, 0]
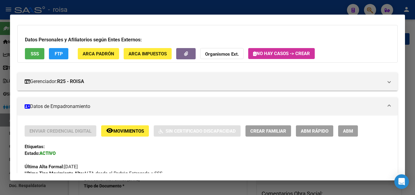
click at [258, 8] on div at bounding box center [207, 97] width 415 height 195
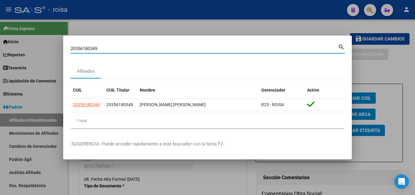
drag, startPoint x: 309, startPoint y: 48, endPoint x: 0, endPoint y: 27, distance: 309.7
click at [0, 27] on div "20356180349 Buscar (apellido, dni, cuil, nro traspaso, cuit, obra social) searc…" at bounding box center [207, 97] width 415 height 195
paste input "7290224247"
type input "27290224247"
click at [340, 47] on mat-icon "search" at bounding box center [341, 46] width 7 height 7
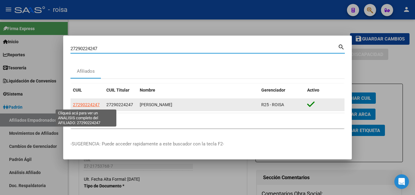
click at [88, 102] on span "27290224247" at bounding box center [86, 104] width 27 height 5
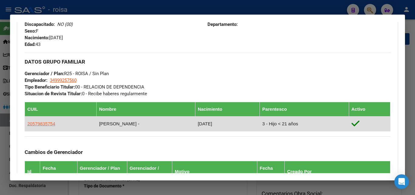
scroll to position [273, 0]
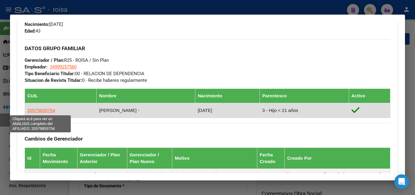
click at [50, 110] on span "20579835754" at bounding box center [41, 109] width 28 height 5
type textarea "20579835754"
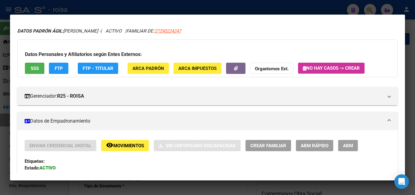
scroll to position [30, 0]
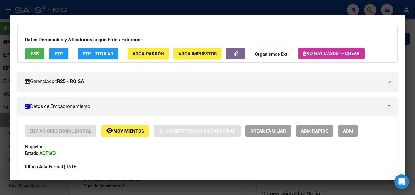
click at [321, 132] on span "ABM Rápido" at bounding box center [315, 130] width 28 height 5
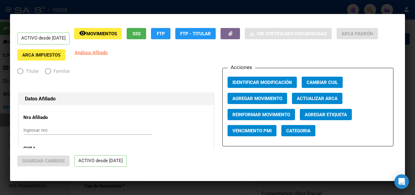
radio input "true"
type input "34-99925756-0"
click at [251, 96] on span "Agregar Movimiento" at bounding box center [257, 98] width 50 height 5
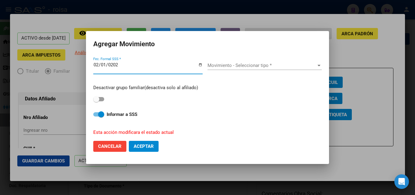
type input "[DATE]"
click at [284, 65] on span "Movimiento - Seleccionar tipo *" at bounding box center [261, 65] width 109 height 5
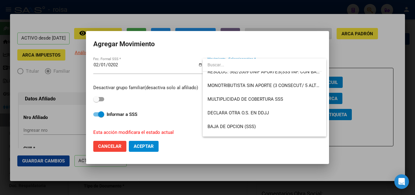
scroll to position [212, 0]
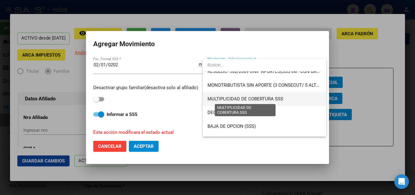
click at [271, 101] on span "MULTIPLICIDAD DE COBERTURA SSS" at bounding box center [245, 98] width 76 height 5
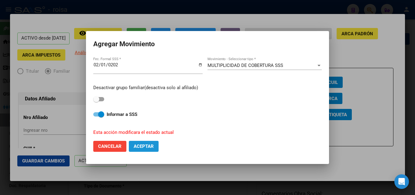
click at [136, 145] on span "Aceptar" at bounding box center [144, 145] width 20 height 5
checkbox input "false"
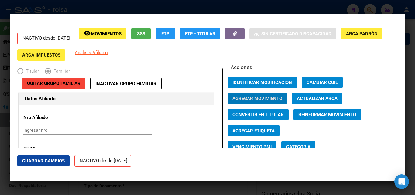
click at [107, 8] on div at bounding box center [207, 97] width 415 height 195
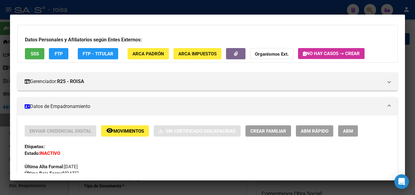
click at [128, 7] on div at bounding box center [207, 97] width 415 height 195
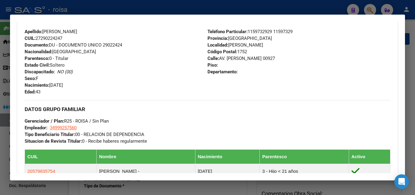
click at [371, 9] on div at bounding box center [207, 97] width 415 height 195
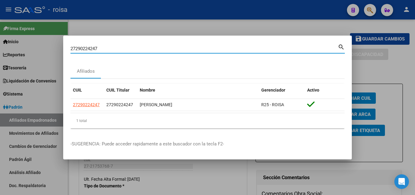
drag, startPoint x: 179, startPoint y: 49, endPoint x: 40, endPoint y: 50, distance: 139.6
click at [40, 49] on div "27290224247 Buscar (apellido, dni, cuil, nro traspaso, cuit, obra social) searc…" at bounding box center [207, 97] width 415 height 195
paste input "0-57824116-8"
click at [339, 47] on mat-icon "search" at bounding box center [341, 46] width 7 height 7
type input "20578241168"
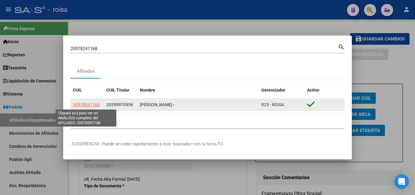
click at [93, 107] on span "20578241168" at bounding box center [86, 104] width 27 height 5
type textarea "20578241168"
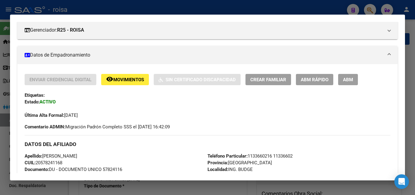
scroll to position [91, 0]
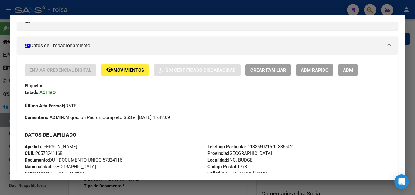
click at [323, 73] on button "ABM Rápido" at bounding box center [314, 69] width 37 height 11
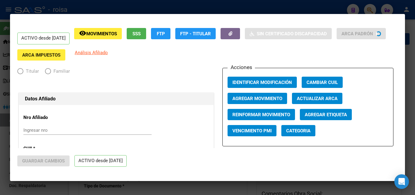
radio input "true"
type input "30-70977146-5"
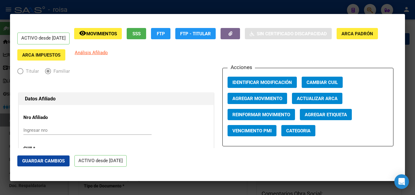
click at [257, 97] on span "Agregar Movimiento" at bounding box center [257, 98] width 50 height 5
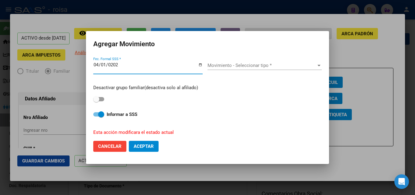
type input "[DATE]"
click at [214, 63] on span "Movimiento - Seleccionar tipo *" at bounding box center [261, 65] width 109 height 5
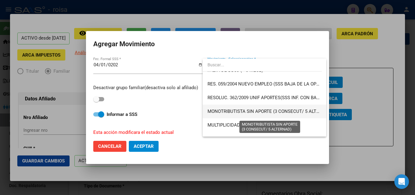
scroll to position [212, 0]
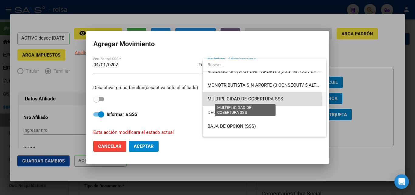
click at [260, 100] on span "MULTIPLICIDAD DE COBERTURA SSS" at bounding box center [245, 98] width 76 height 5
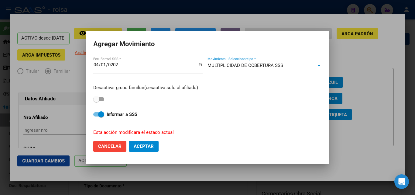
click at [99, 100] on span at bounding box center [96, 99] width 6 height 6
click at [96, 101] on input "checkbox" at bounding box center [96, 101] width 0 height 0
checkbox input "true"
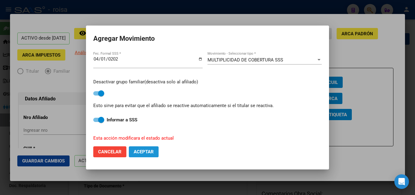
click at [145, 153] on span "Aceptar" at bounding box center [144, 151] width 20 height 5
checkbox input "false"
